Goal: Task Accomplishment & Management: Manage account settings

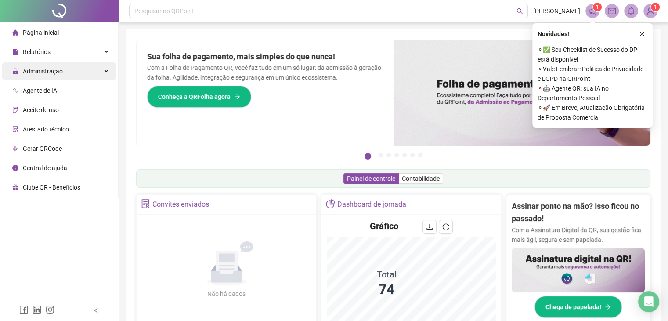
click at [64, 72] on div "Administração" at bounding box center [59, 71] width 115 height 18
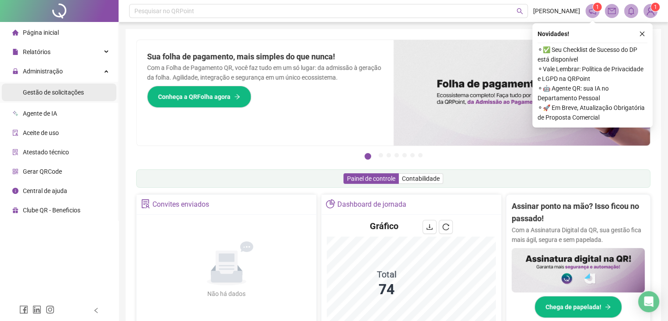
click at [64, 93] on span "Gestão de solicitações" at bounding box center [53, 92] width 61 height 7
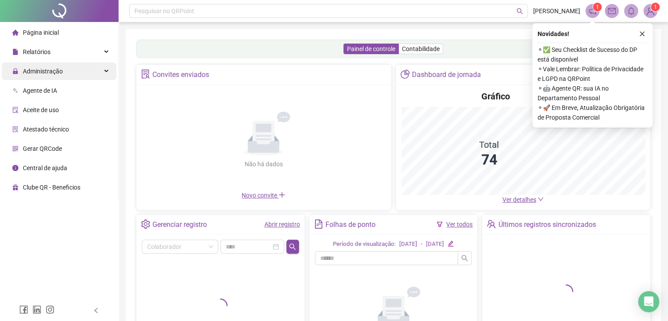
click at [49, 76] on span "Administração" at bounding box center [37, 71] width 51 height 18
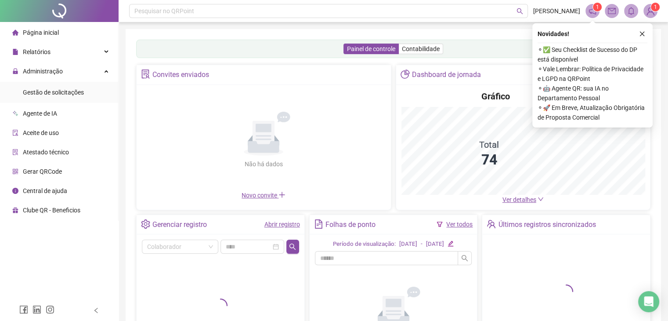
click at [49, 95] on span "Gestão de solicitações" at bounding box center [53, 92] width 61 height 7
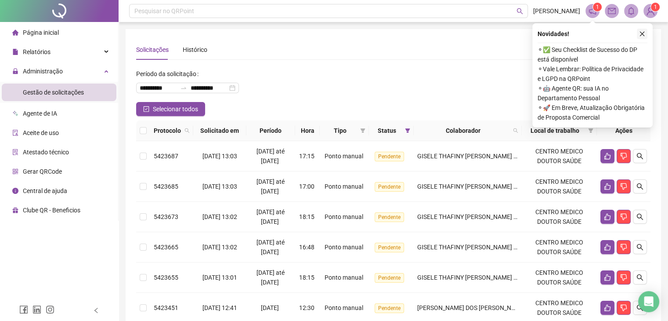
click at [642, 33] on icon "close" at bounding box center [642, 34] width 5 height 5
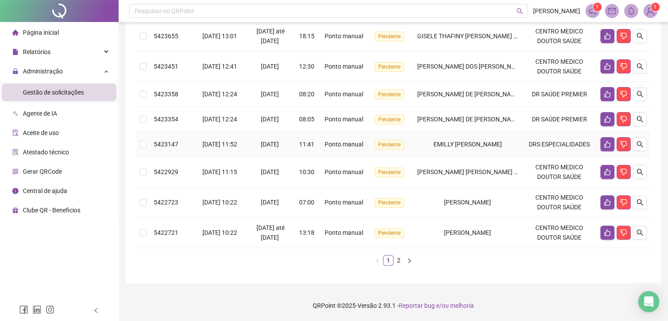
scroll to position [256, 0]
click at [400, 257] on link "2" at bounding box center [399, 260] width 10 height 10
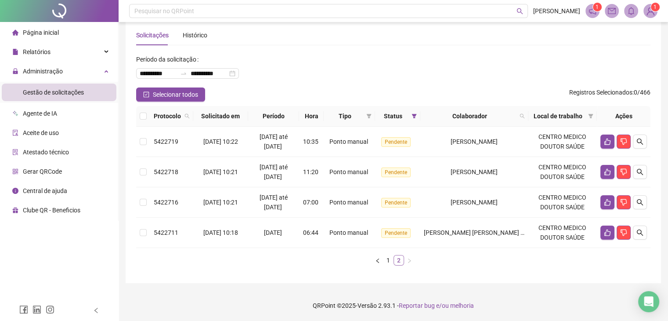
scroll to position [14, 0]
